Goal: Information Seeking & Learning: Learn about a topic

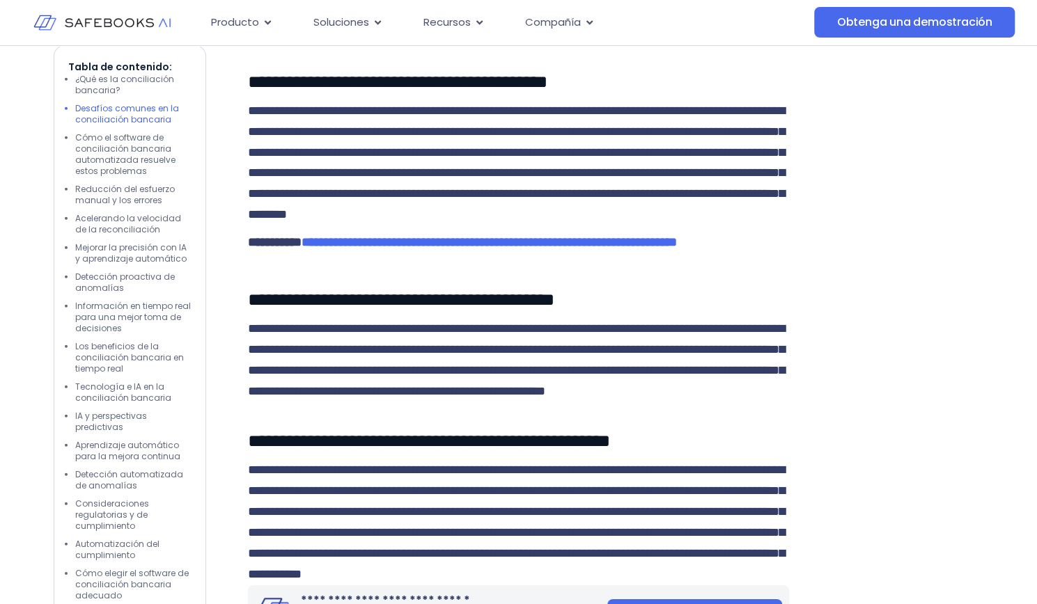
scroll to position [1740, 0]
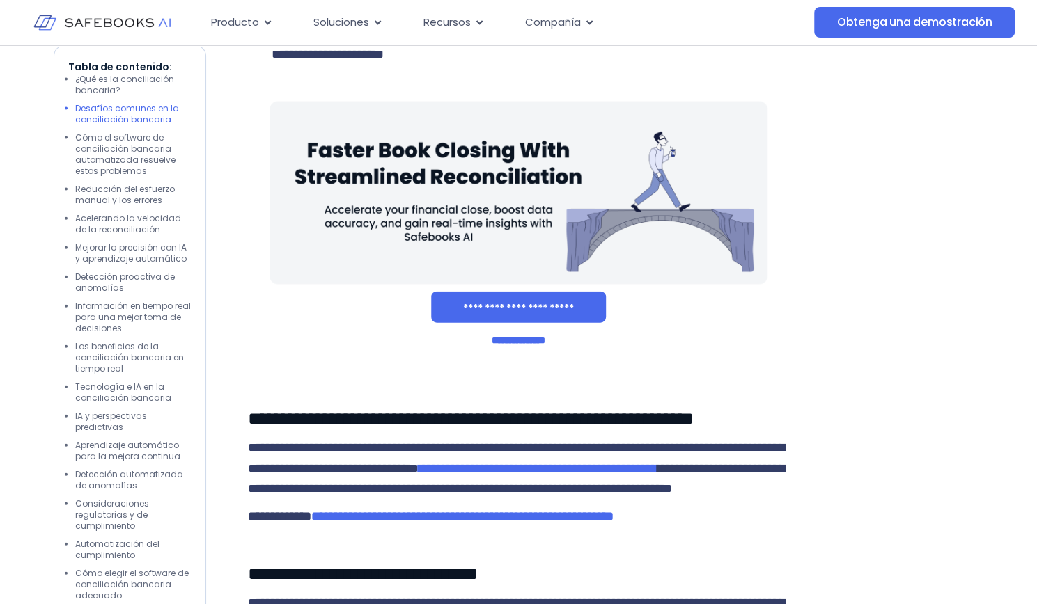
drag, startPoint x: 610, startPoint y: 329, endPoint x: 326, endPoint y: 203, distance: 311.0
click at [326, 65] on p "**********" at bounding box center [530, 34] width 517 height 63
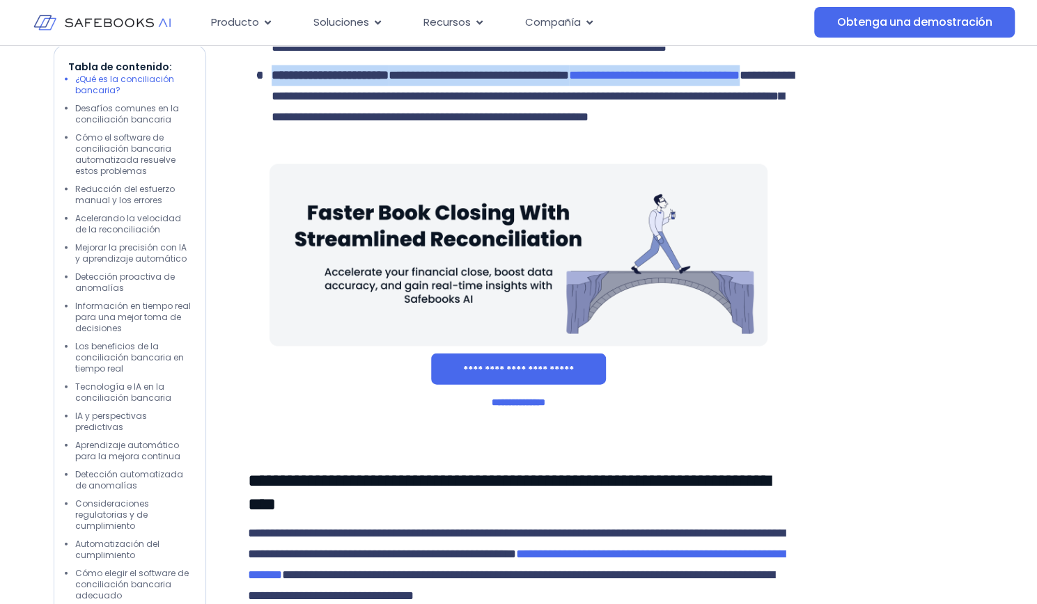
scroll to position [1392, 0]
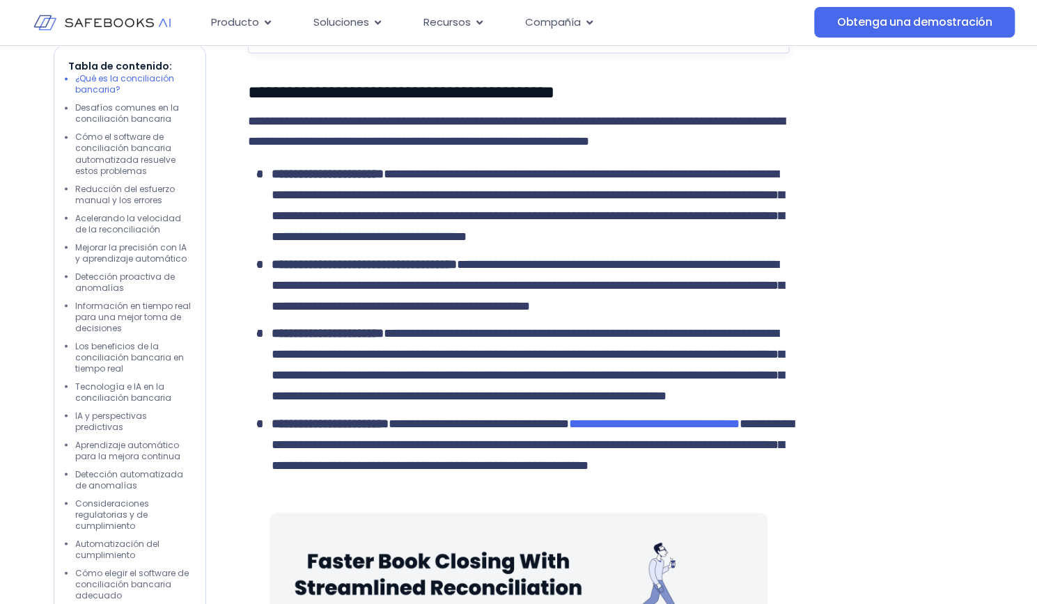
drag, startPoint x: 250, startPoint y: 175, endPoint x: 278, endPoint y: 208, distance: 43.5
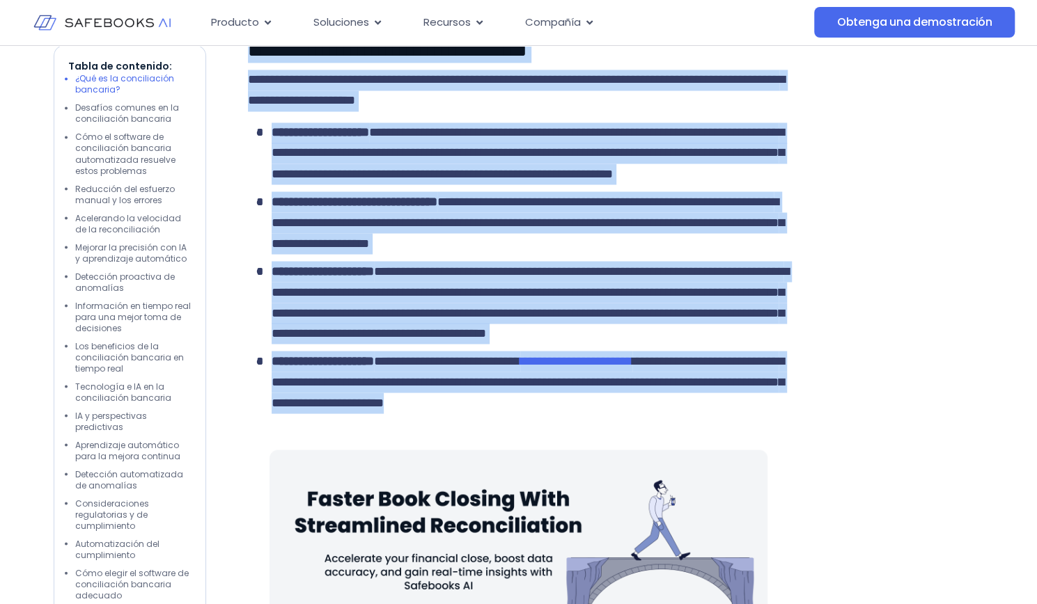
drag, startPoint x: 251, startPoint y: 176, endPoint x: 705, endPoint y: 548, distance: 586.7
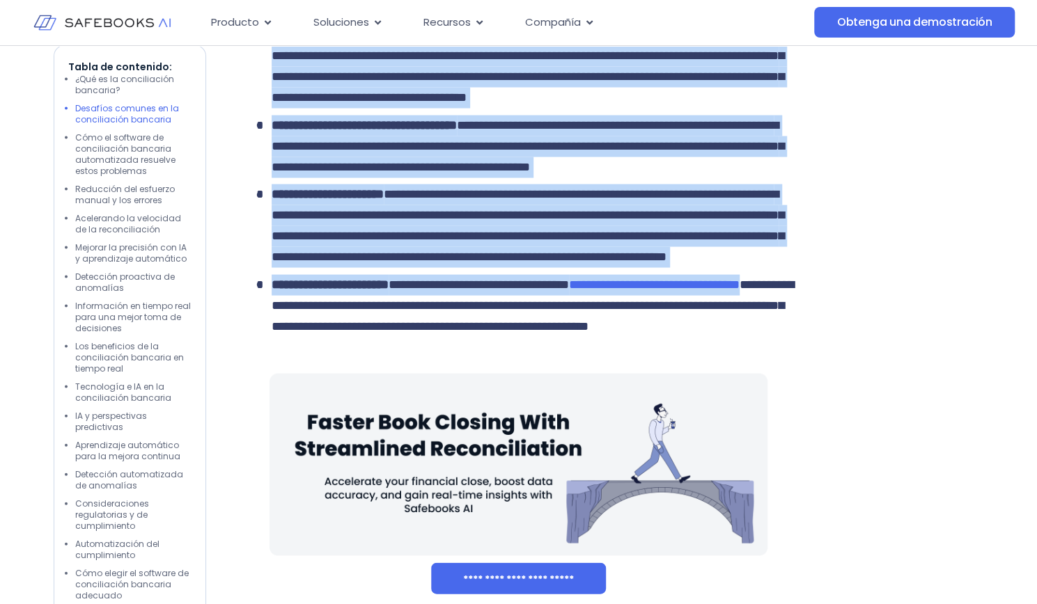
scroll to position [1810, 0]
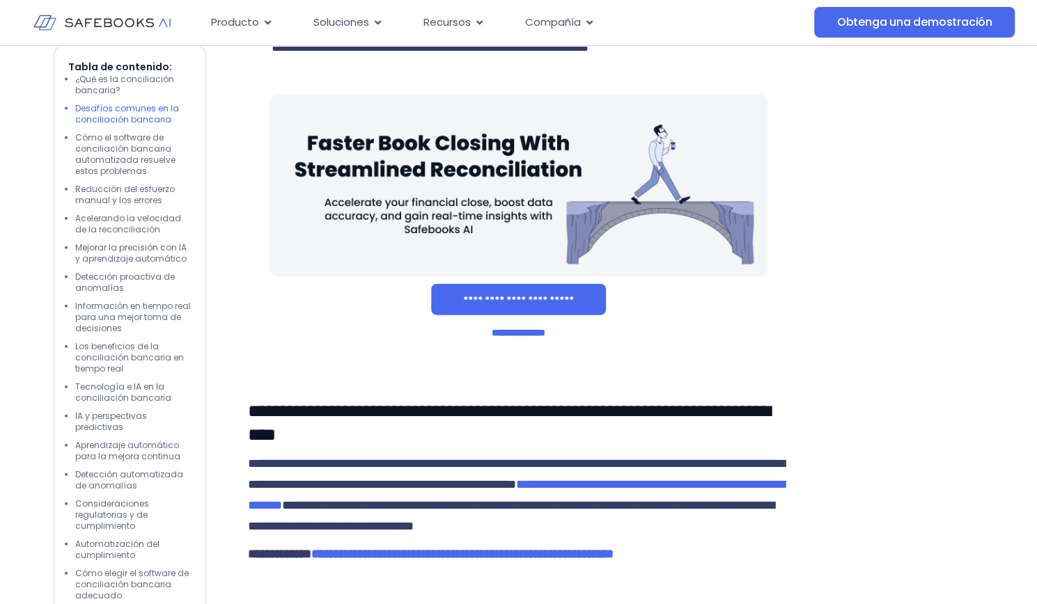
copy div "**********"
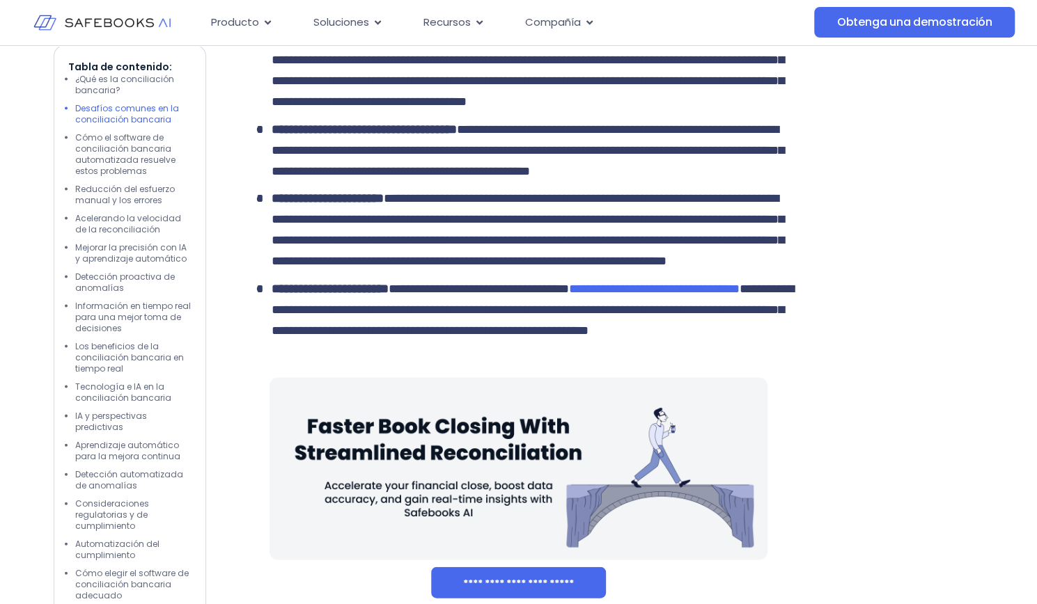
scroll to position [1532, 0]
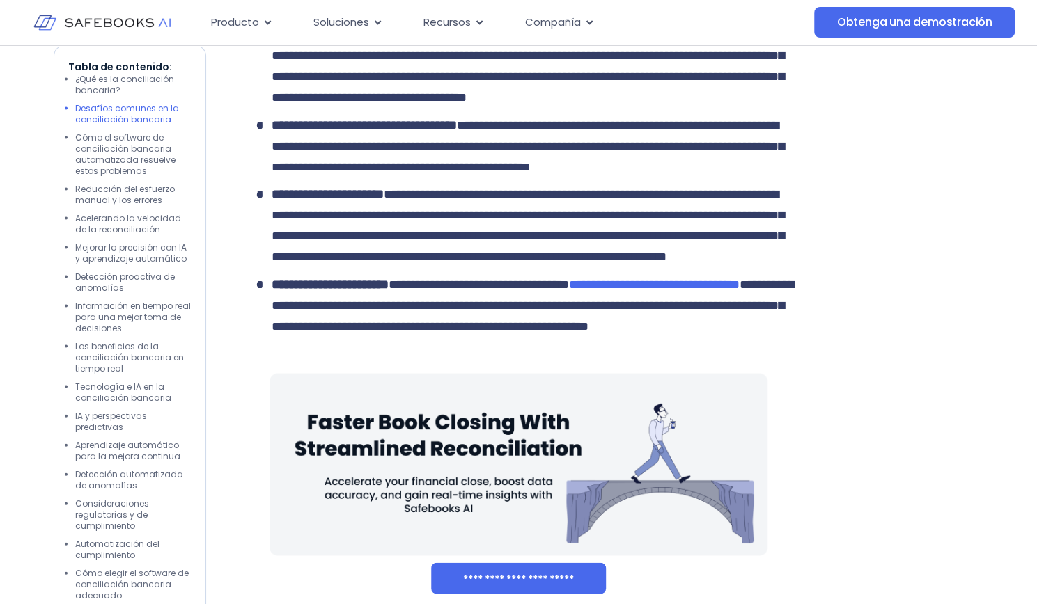
drag, startPoint x: 617, startPoint y: 549, endPoint x: 267, endPoint y: 74, distance: 589.9
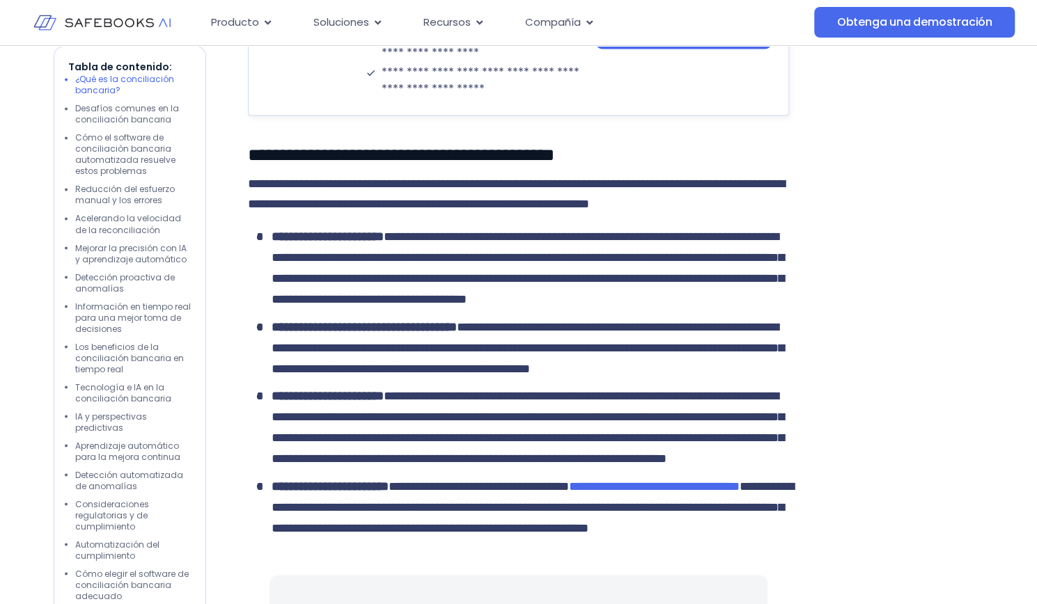
scroll to position [1323, 0]
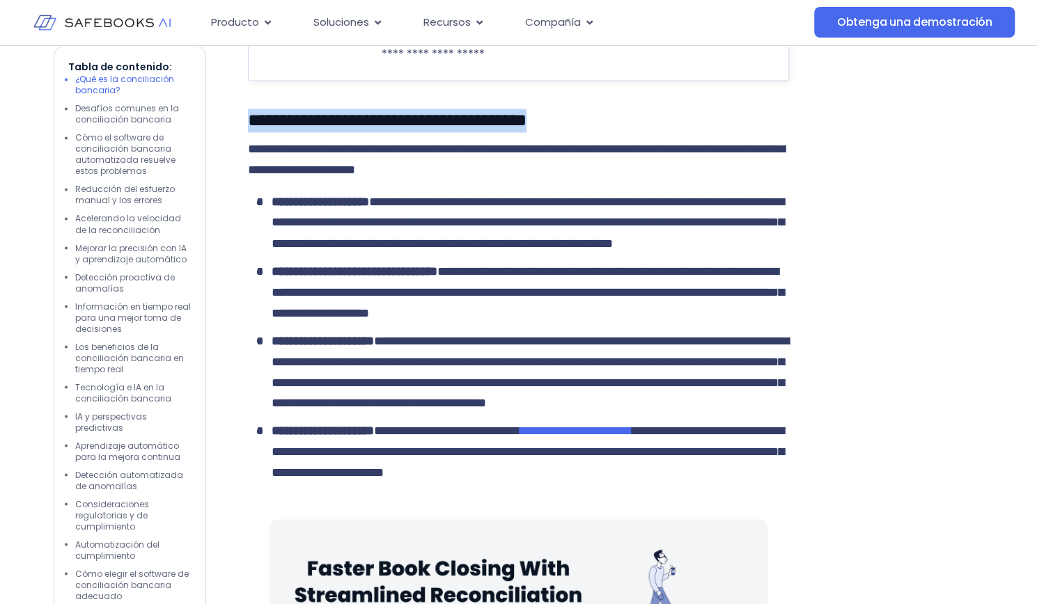
drag, startPoint x: 249, startPoint y: 240, endPoint x: 664, endPoint y: 217, distance: 415.6
drag, startPoint x: 662, startPoint y: 249, endPoint x: 381, endPoint y: 250, distance: 281.3
